Goal: Book appointment/travel/reservation

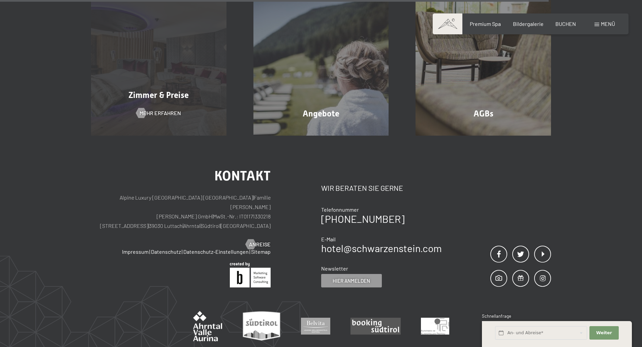
scroll to position [552, 0]
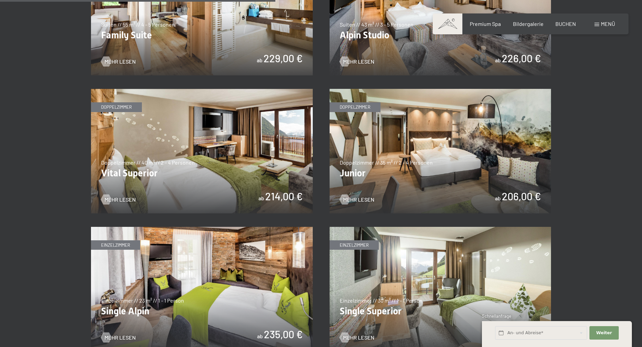
scroll to position [909, 0]
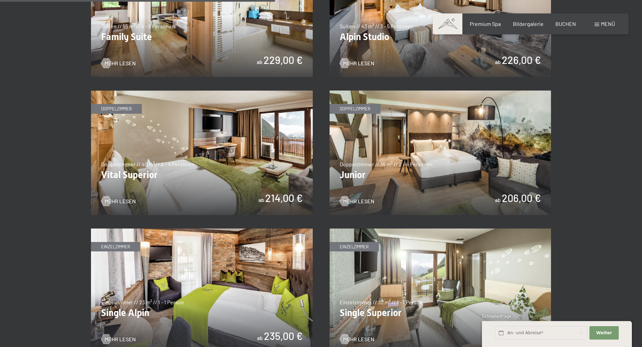
click at [444, 165] on img at bounding box center [440, 153] width 222 height 125
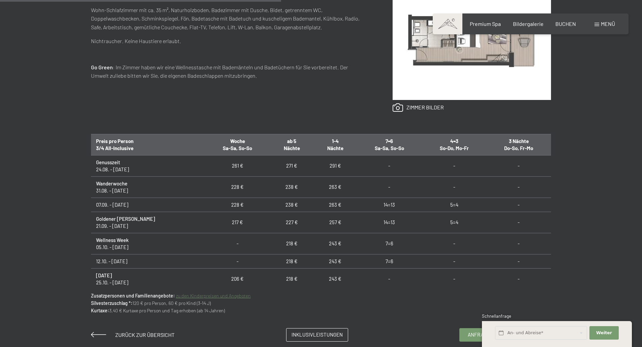
scroll to position [370, 0]
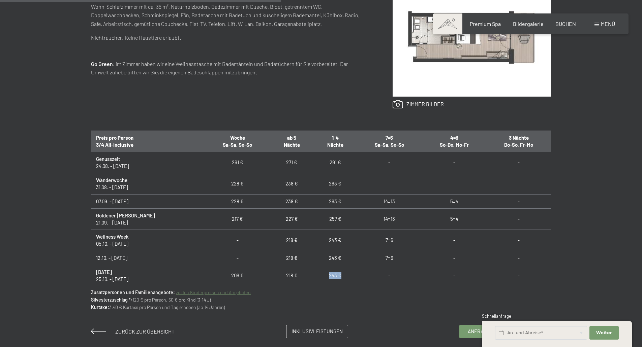
drag, startPoint x: 330, startPoint y: 271, endPoint x: 308, endPoint y: 272, distance: 22.3
click at [313, 272] on td "243 €" at bounding box center [334, 275] width 43 height 21
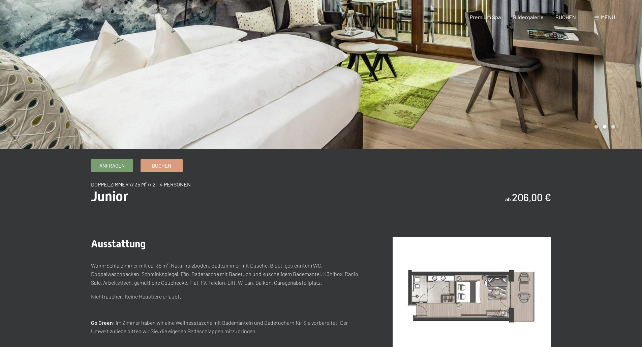
scroll to position [0, 0]
